Goal: Information Seeking & Learning: Check status

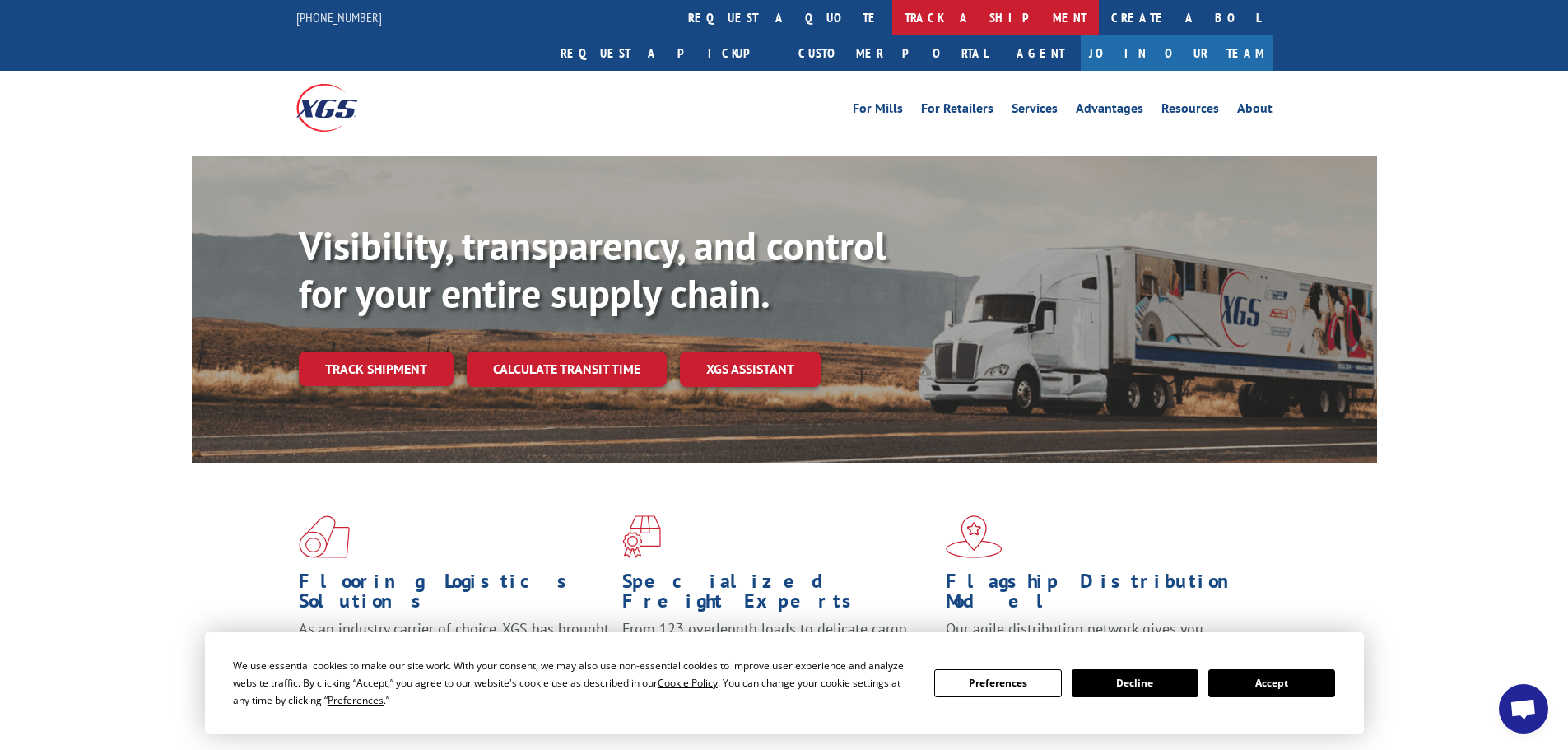
click at [892, 18] on link "track a shipment" at bounding box center [996, 18] width 206 height 36
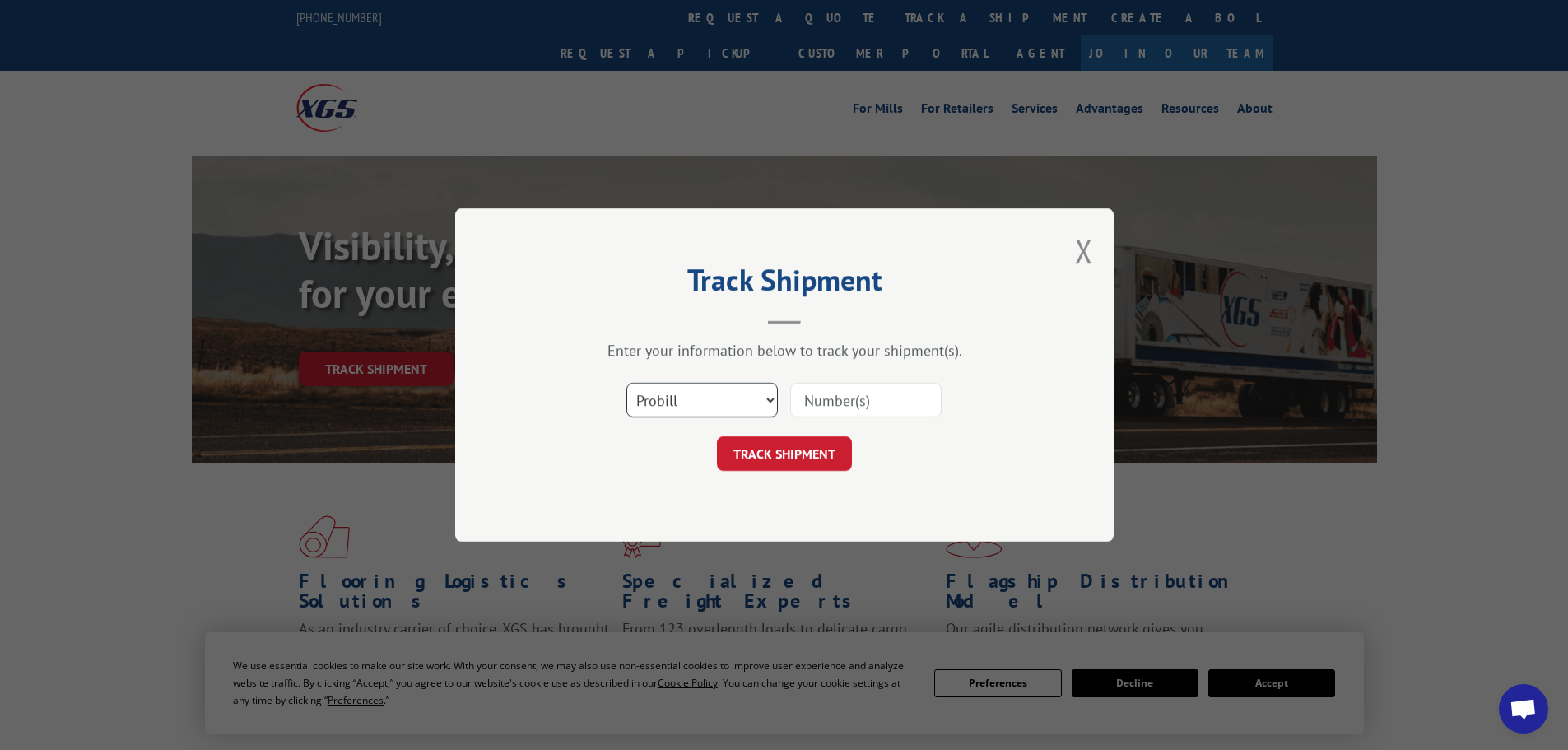
click at [700, 415] on select "Select category... Probill BOL PO" at bounding box center [702, 400] width 151 height 35
select select "bol"
click at [627, 383] on select "Select category... Probill BOL PO" at bounding box center [702, 400] width 151 height 35
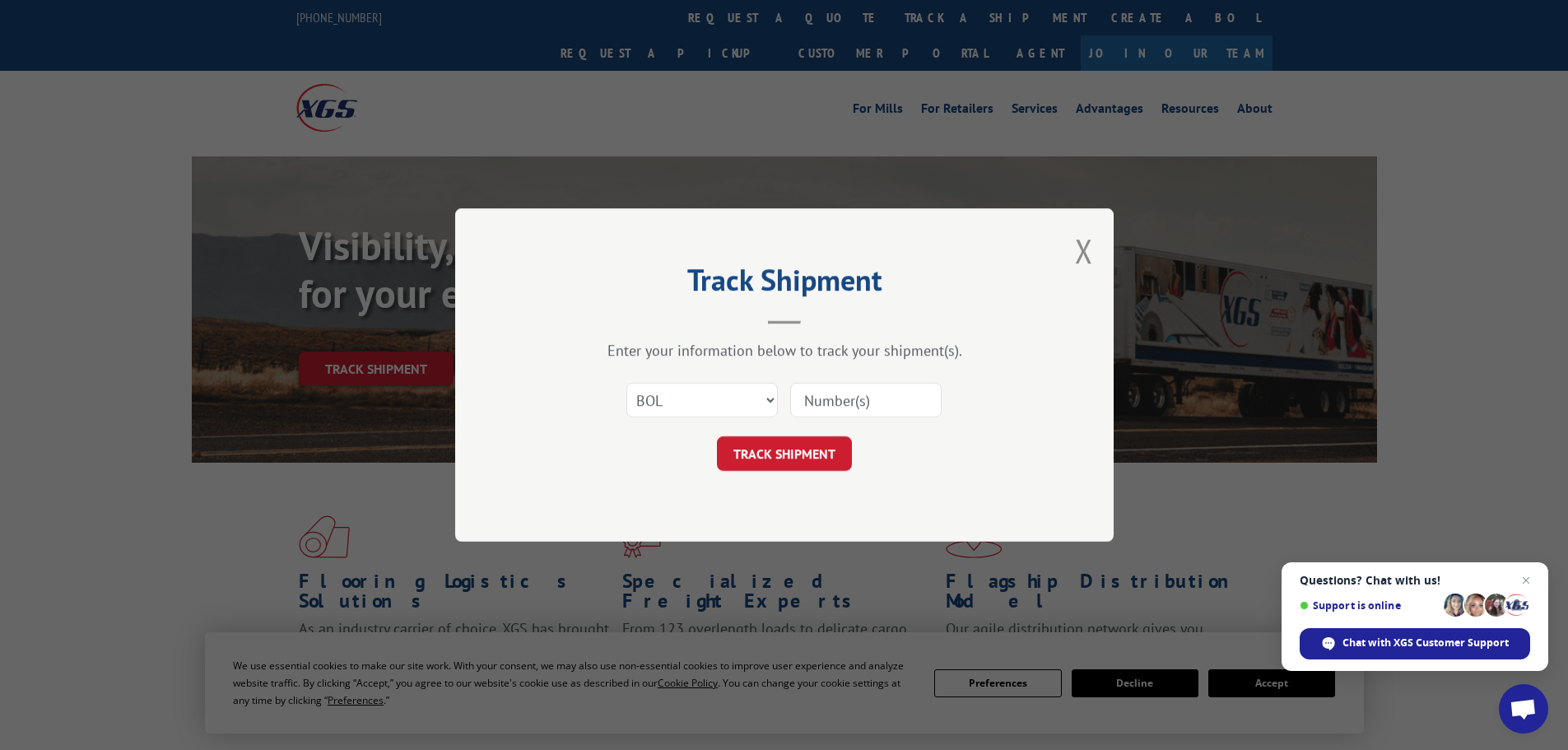
click at [849, 406] on input at bounding box center [866, 400] width 151 height 35
paste input "7000584"
type input "7000584"
click at [798, 454] on button "TRACK SHIPMENT" at bounding box center [785, 453] width 135 height 35
